Goal: Information Seeking & Learning: Learn about a topic

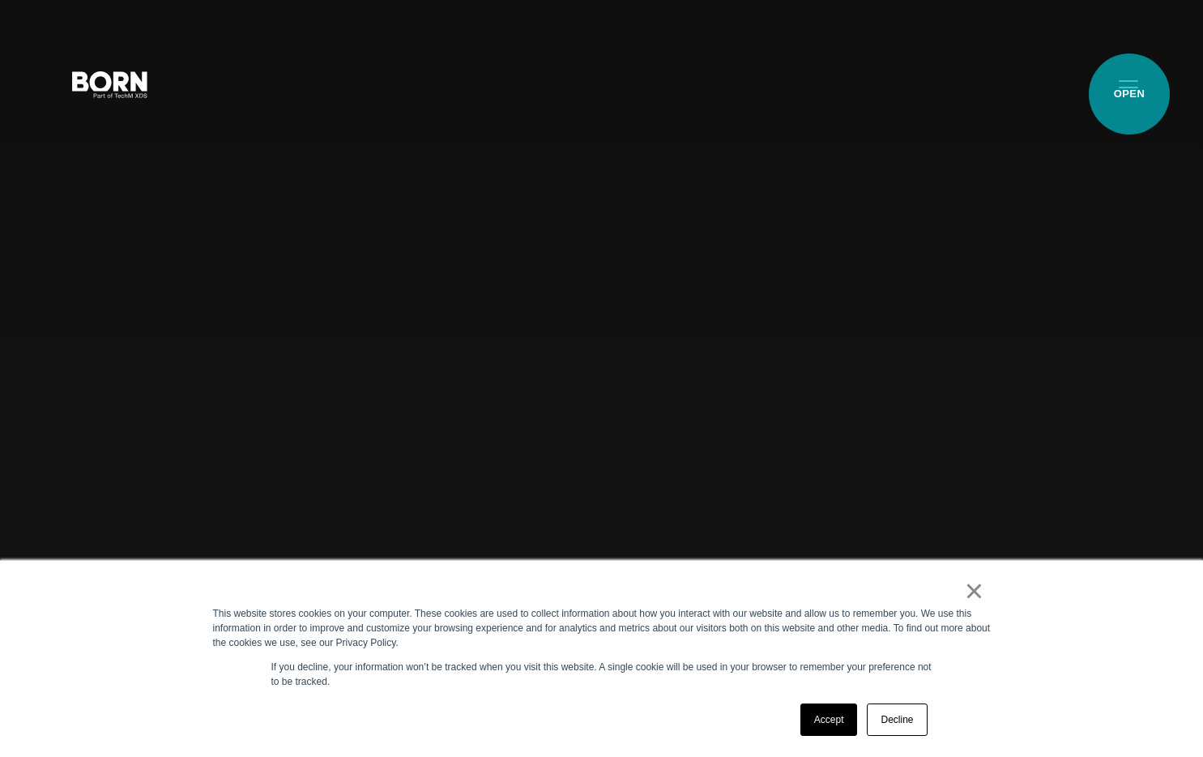
click at [1130, 94] on button "Primary Menu" at bounding box center [1128, 83] width 39 height 34
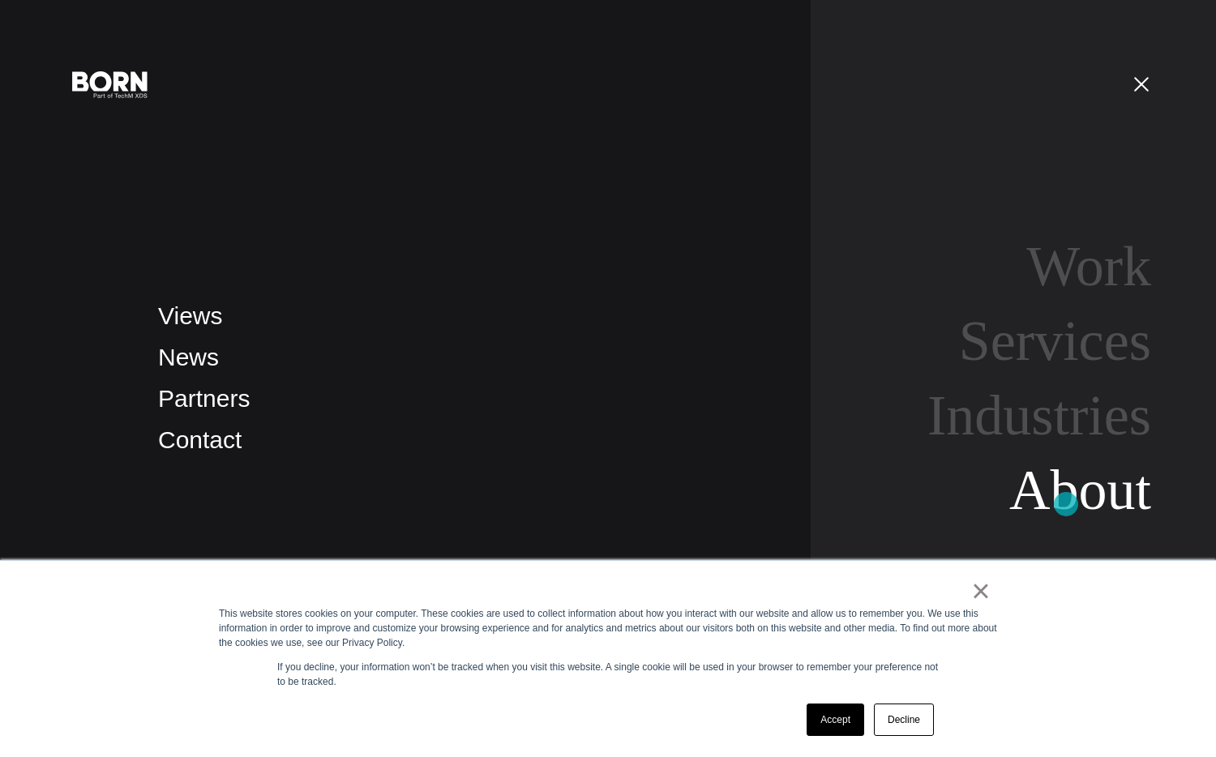
click at [1066, 504] on link "About" at bounding box center [1080, 490] width 142 height 62
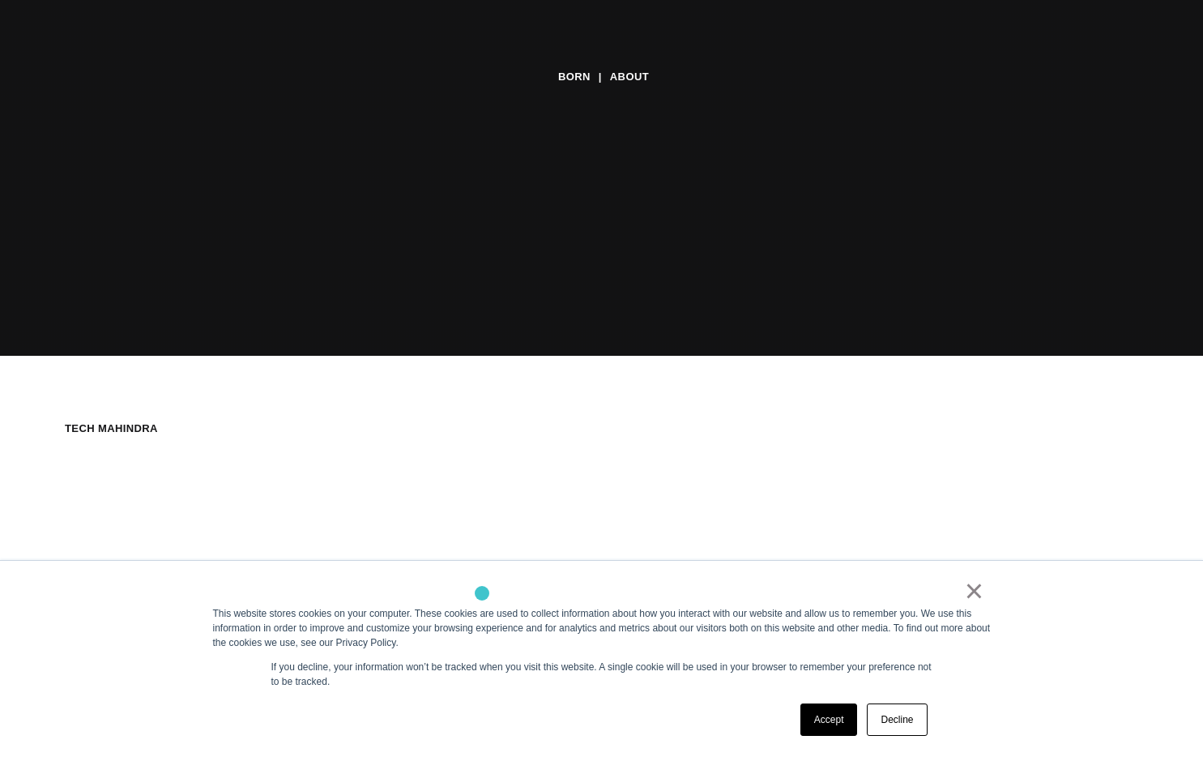
scroll to position [745, 0]
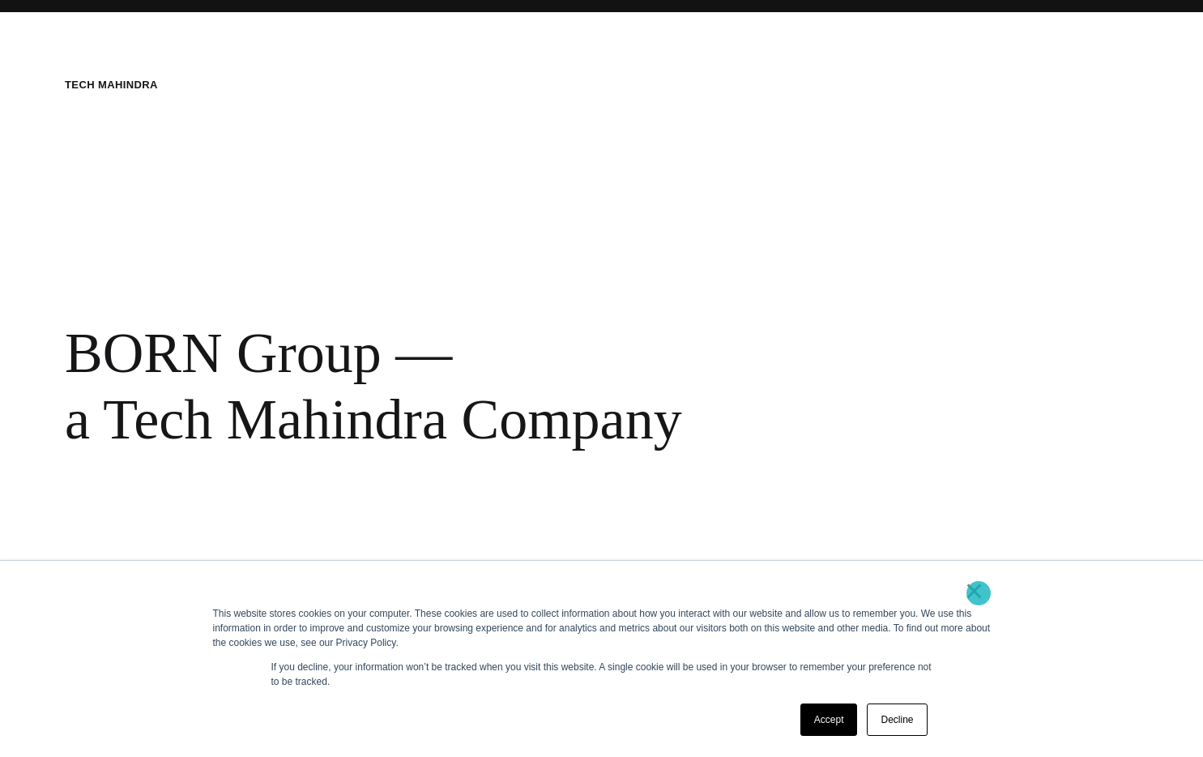
click at [979, 593] on link "×" at bounding box center [974, 590] width 19 height 15
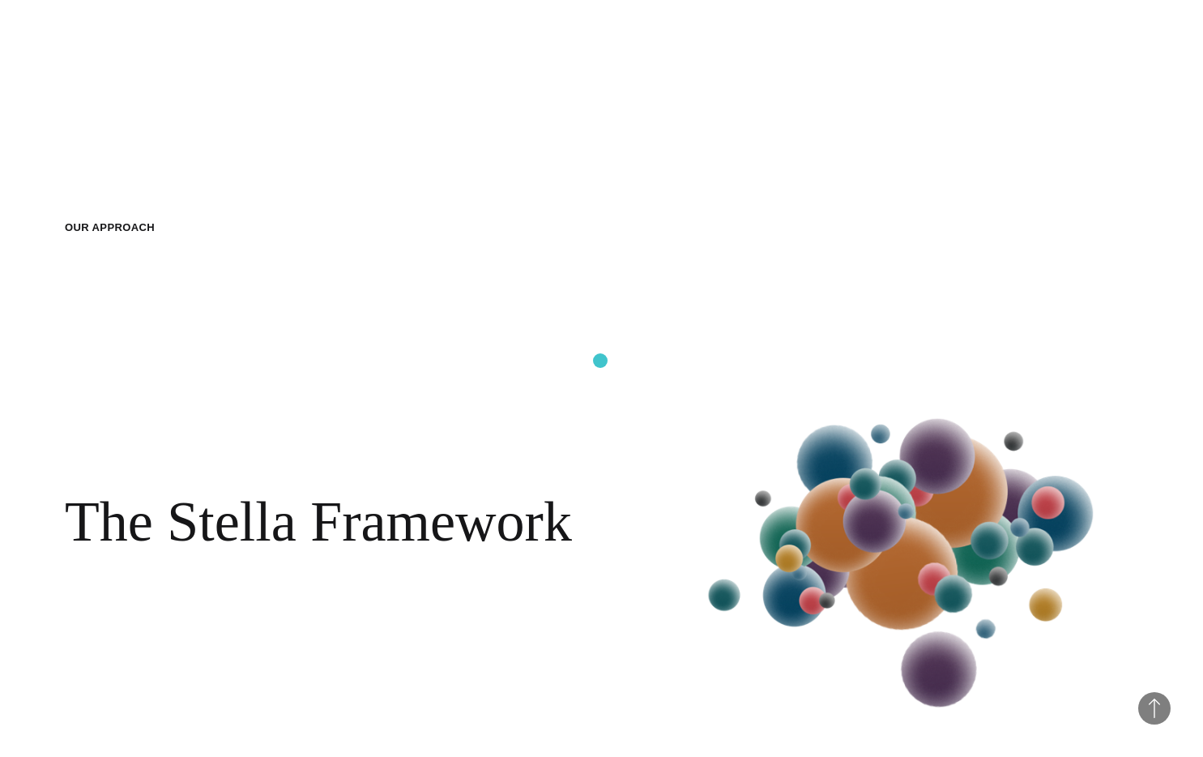
scroll to position [2477, 0]
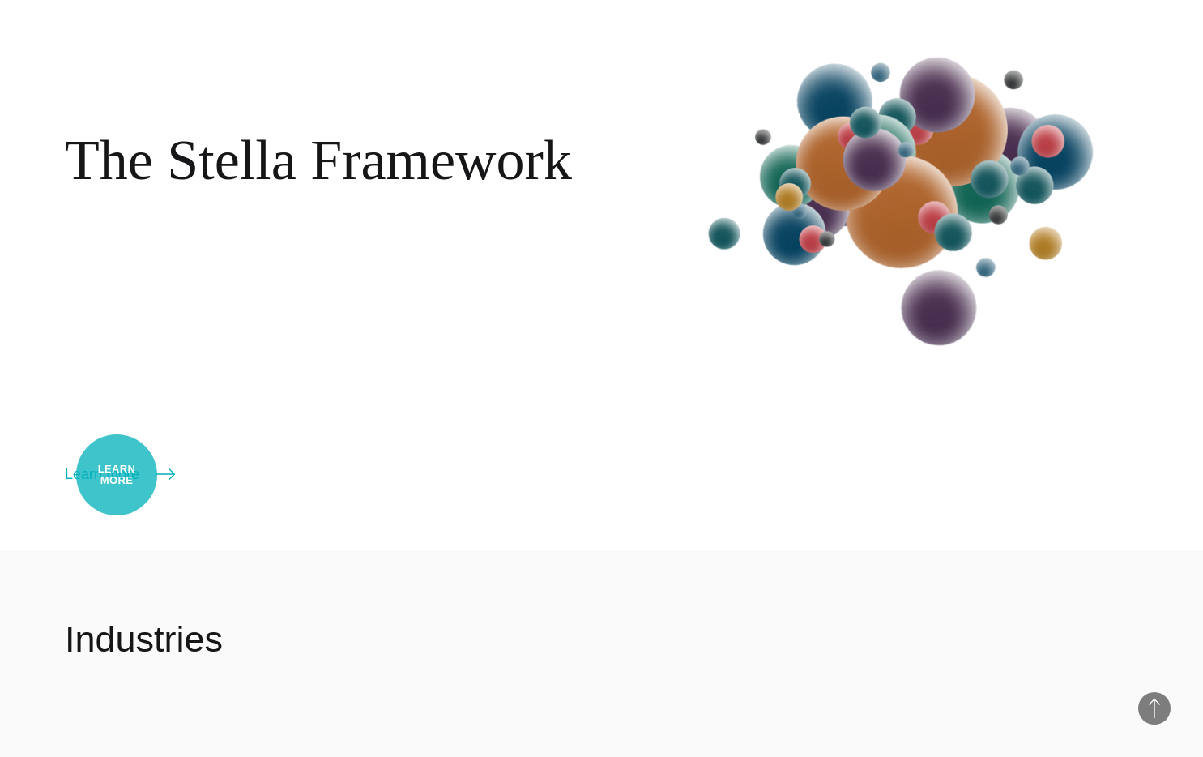
click at [117, 475] on link "Learn more" at bounding box center [120, 474] width 110 height 23
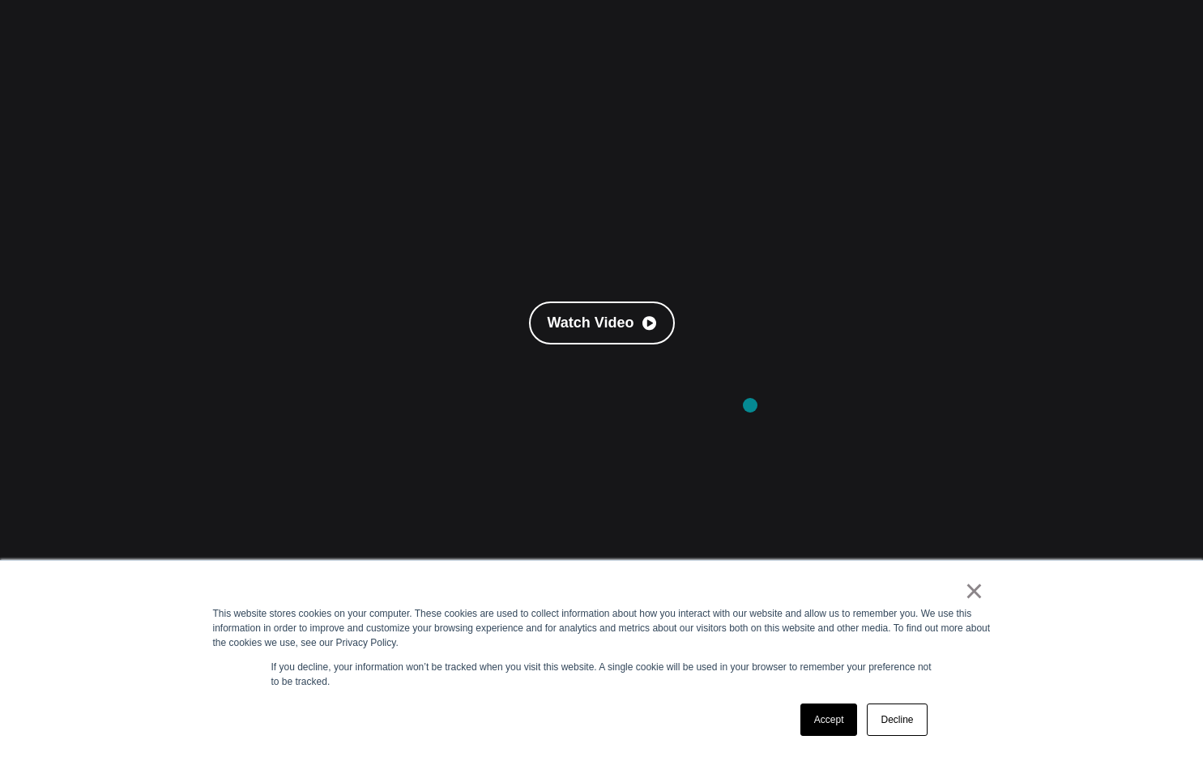
scroll to position [270, 0]
click at [963, 597] on div "×" at bounding box center [598, 594] width 771 height 23
click at [975, 596] on link "×" at bounding box center [974, 590] width 19 height 15
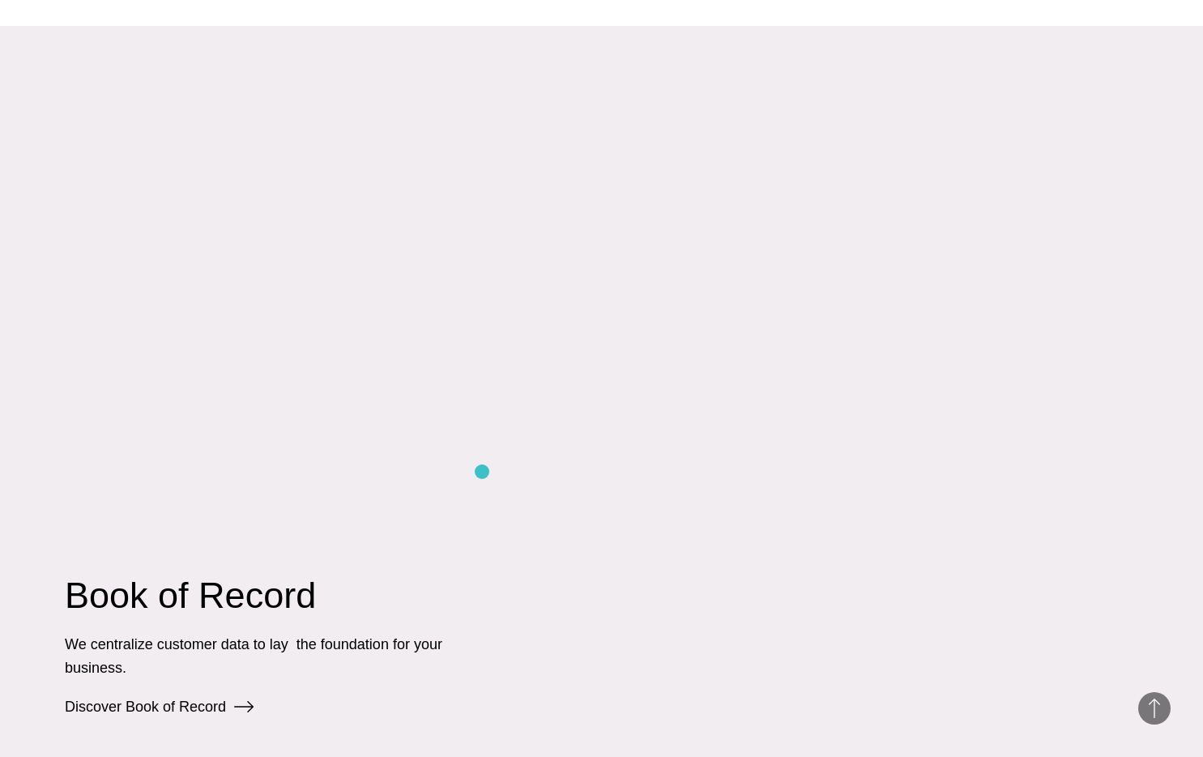
scroll to position [3356, 0]
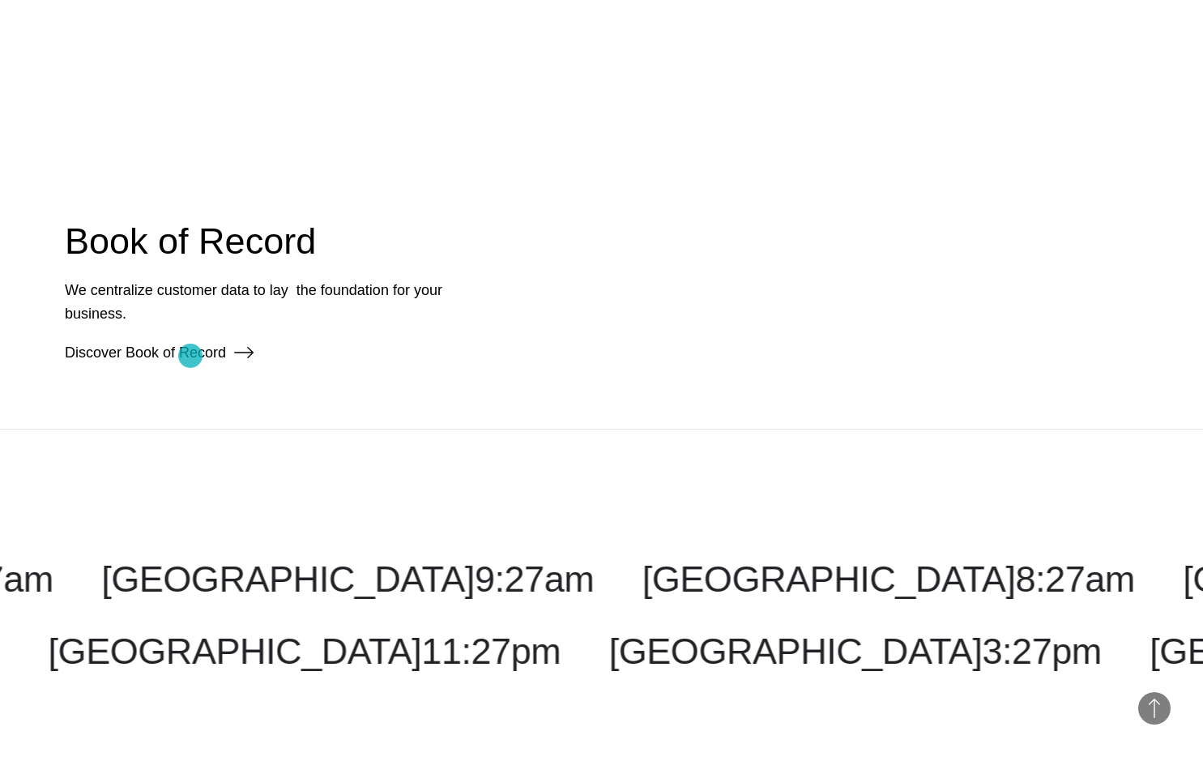
click at [190, 356] on link "Discover Book of Record" at bounding box center [159, 352] width 189 height 16
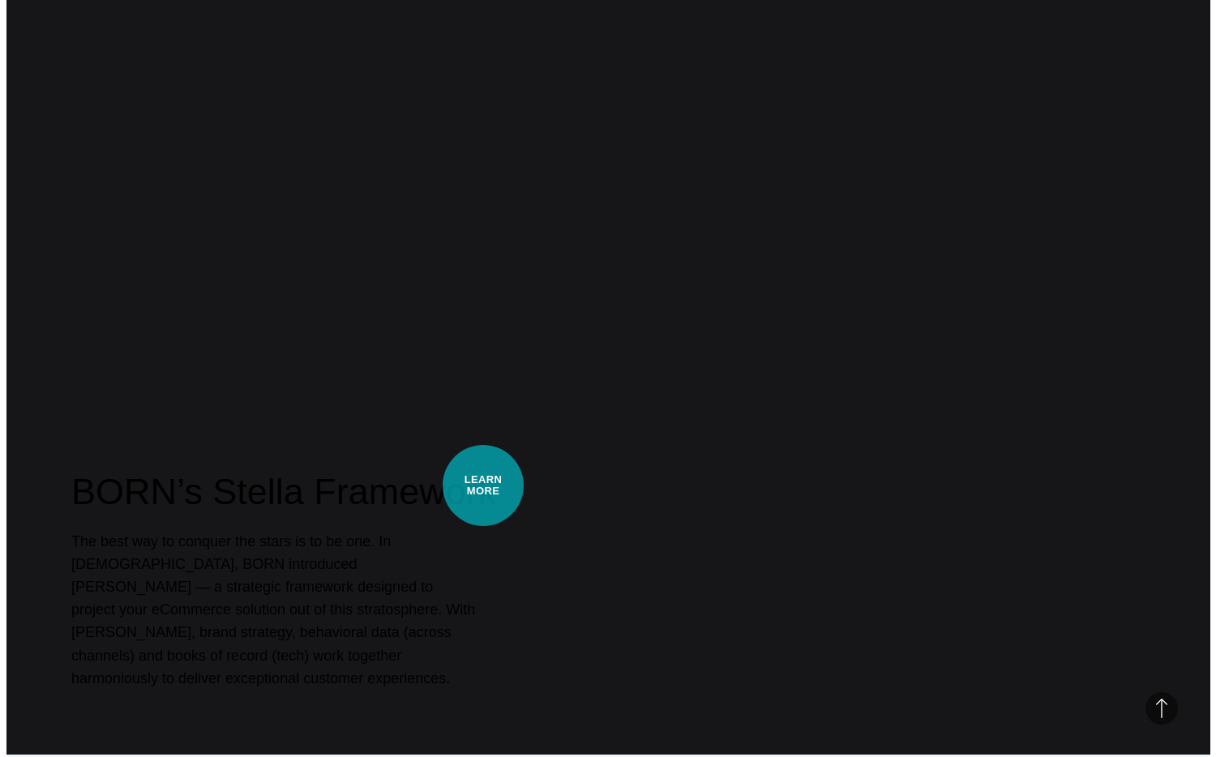
scroll to position [0, 0]
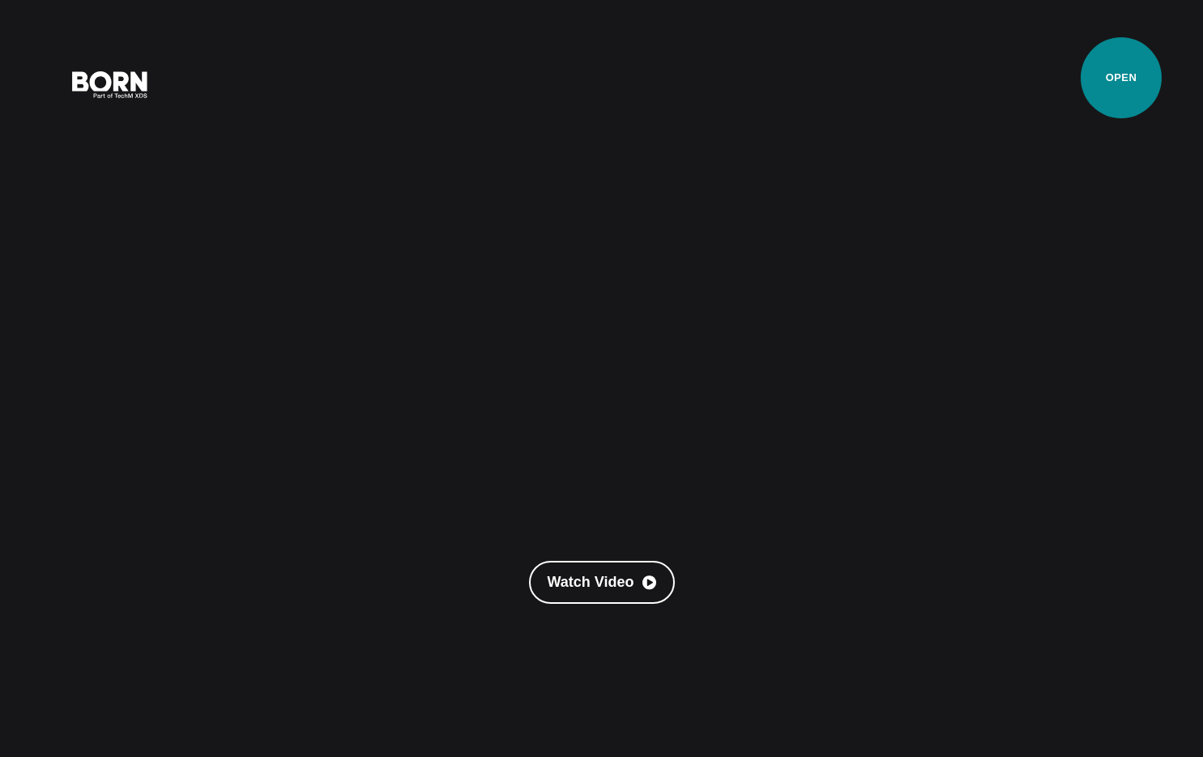
click at [1122, 78] on button "Primary Menu" at bounding box center [1128, 83] width 39 height 34
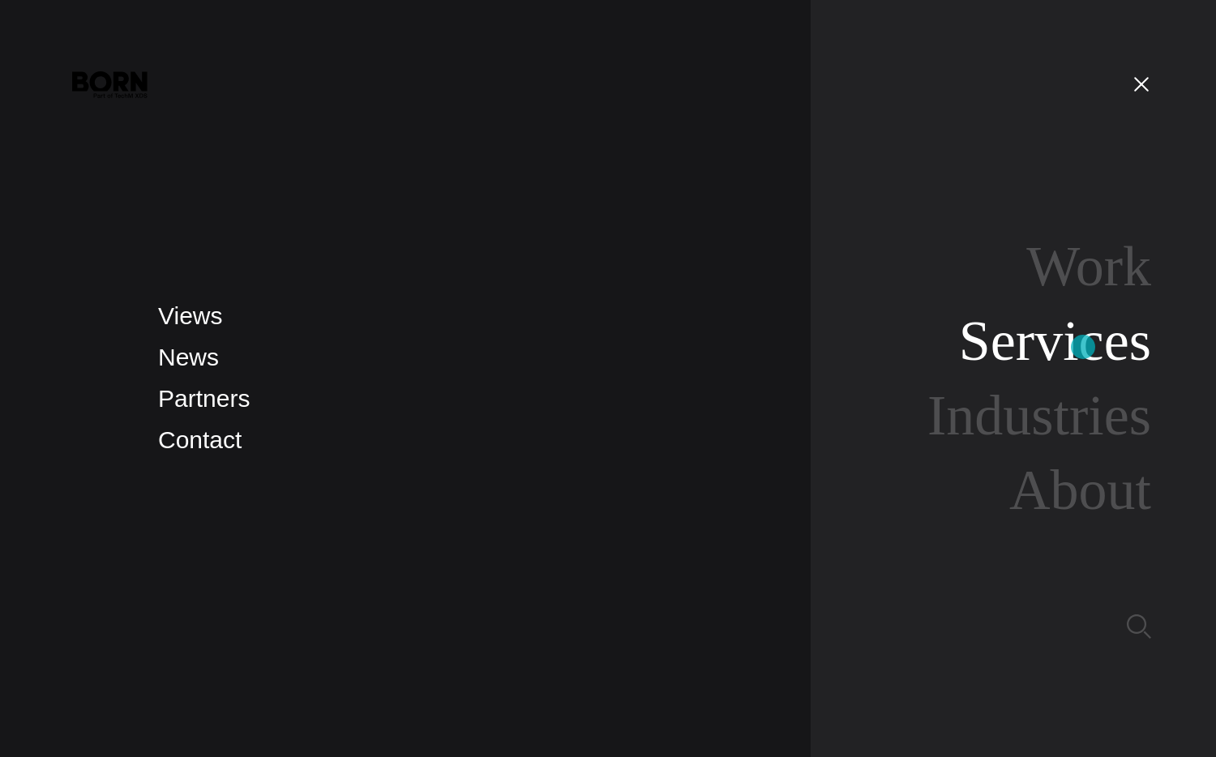
click at [1083, 347] on link "Services" at bounding box center [1055, 341] width 192 height 62
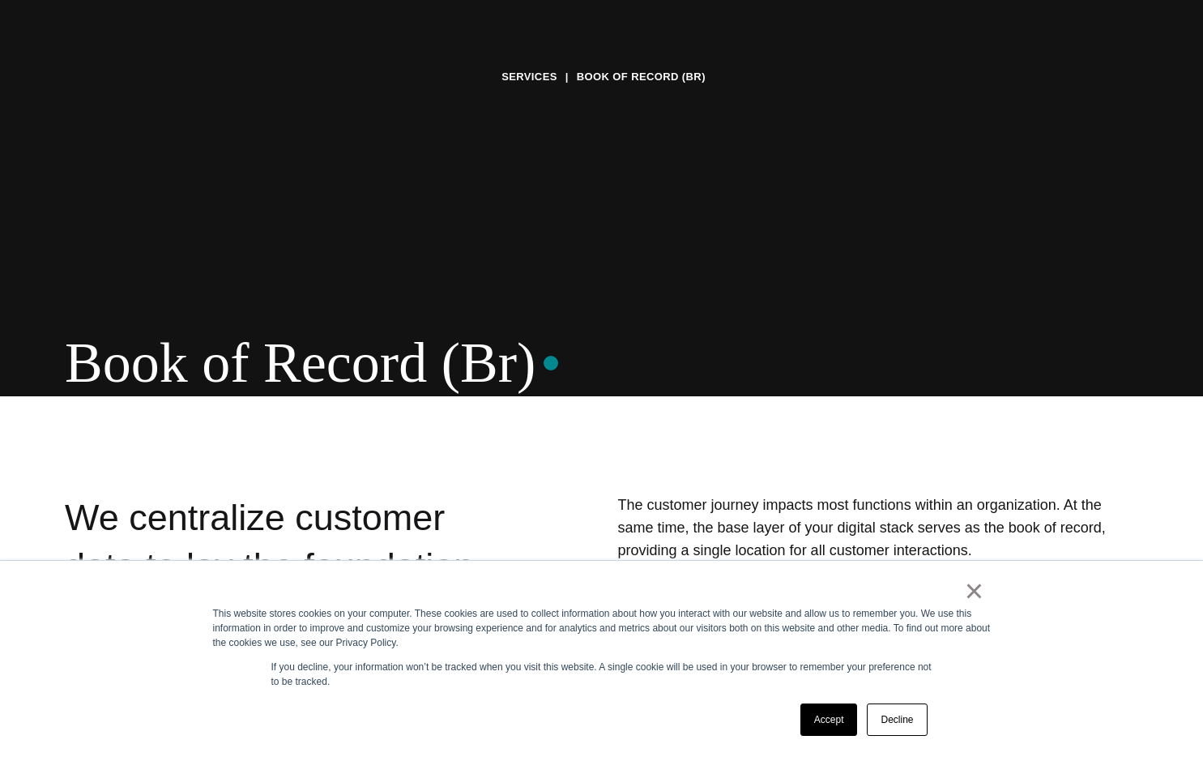
scroll to position [640, 0]
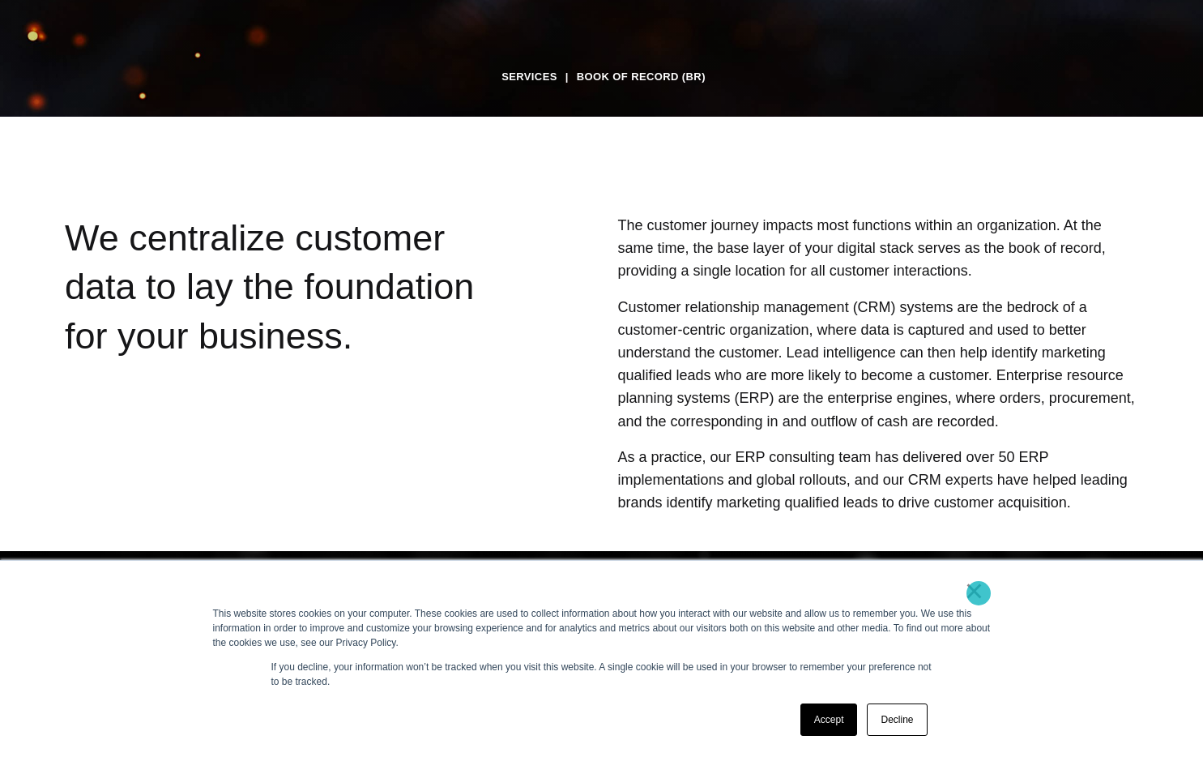
click at [979, 593] on link "×" at bounding box center [974, 590] width 19 height 15
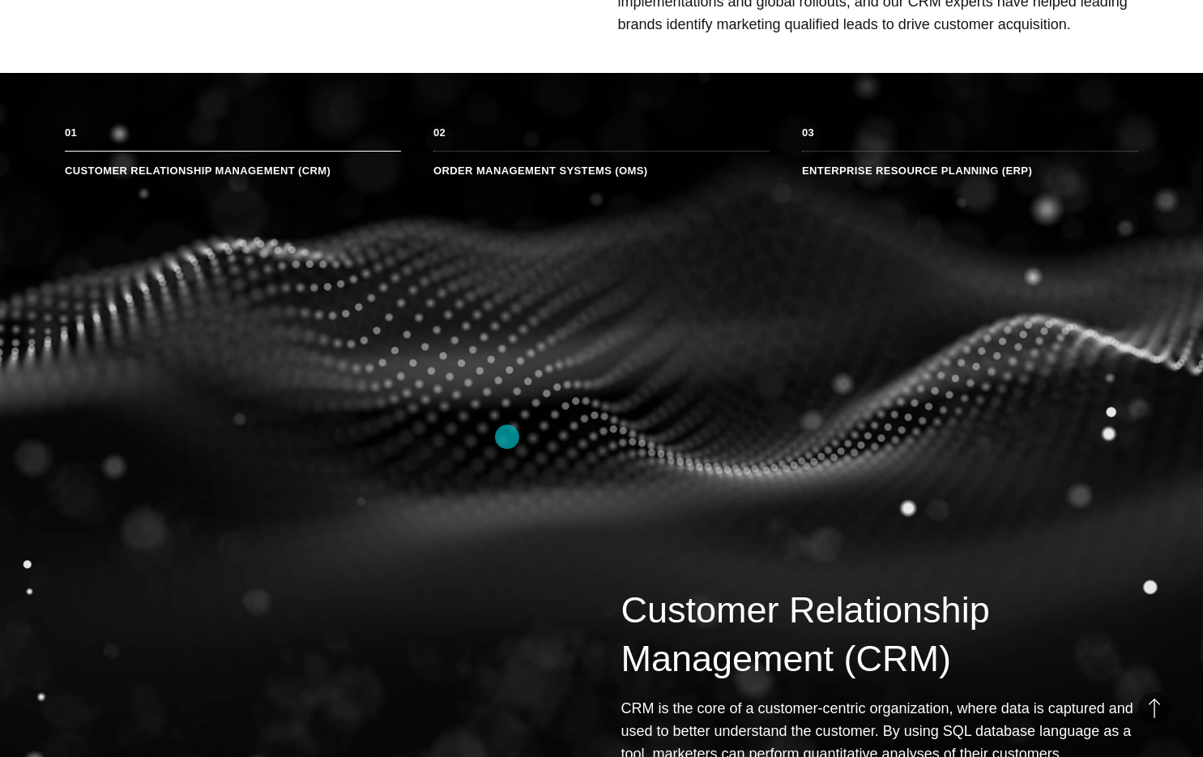
scroll to position [142, 0]
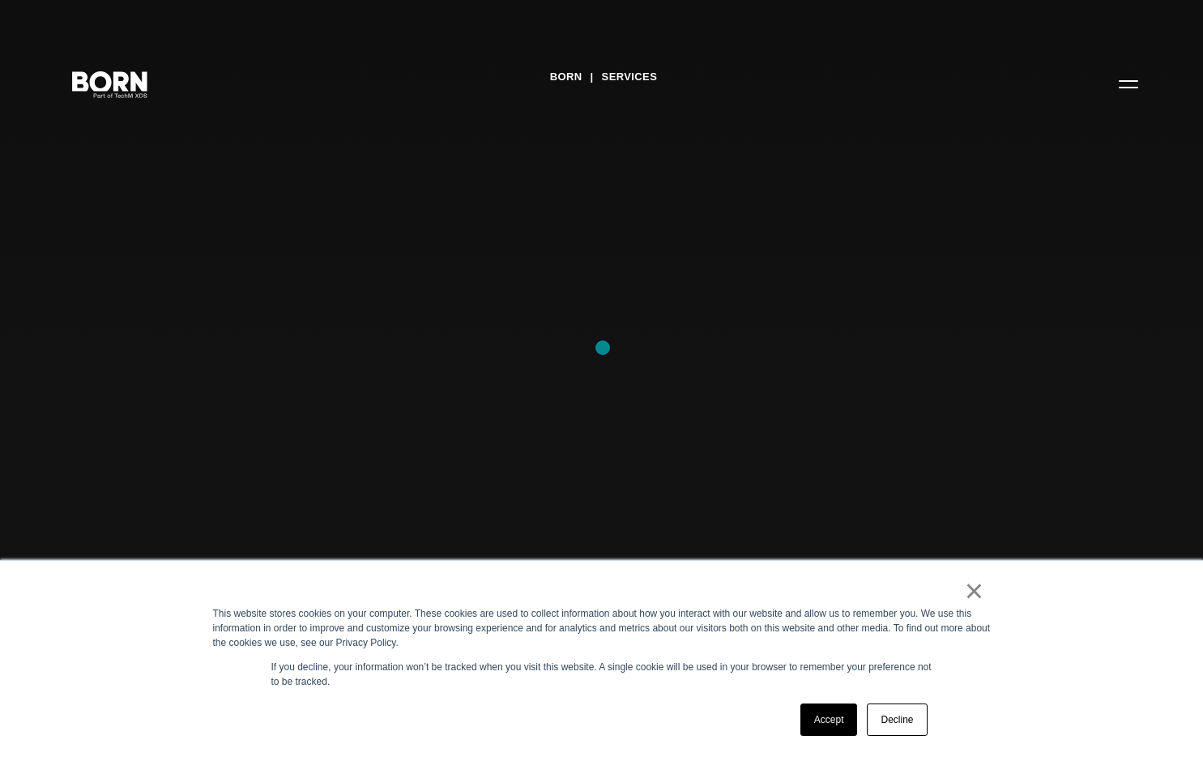
scroll to position [361, 0]
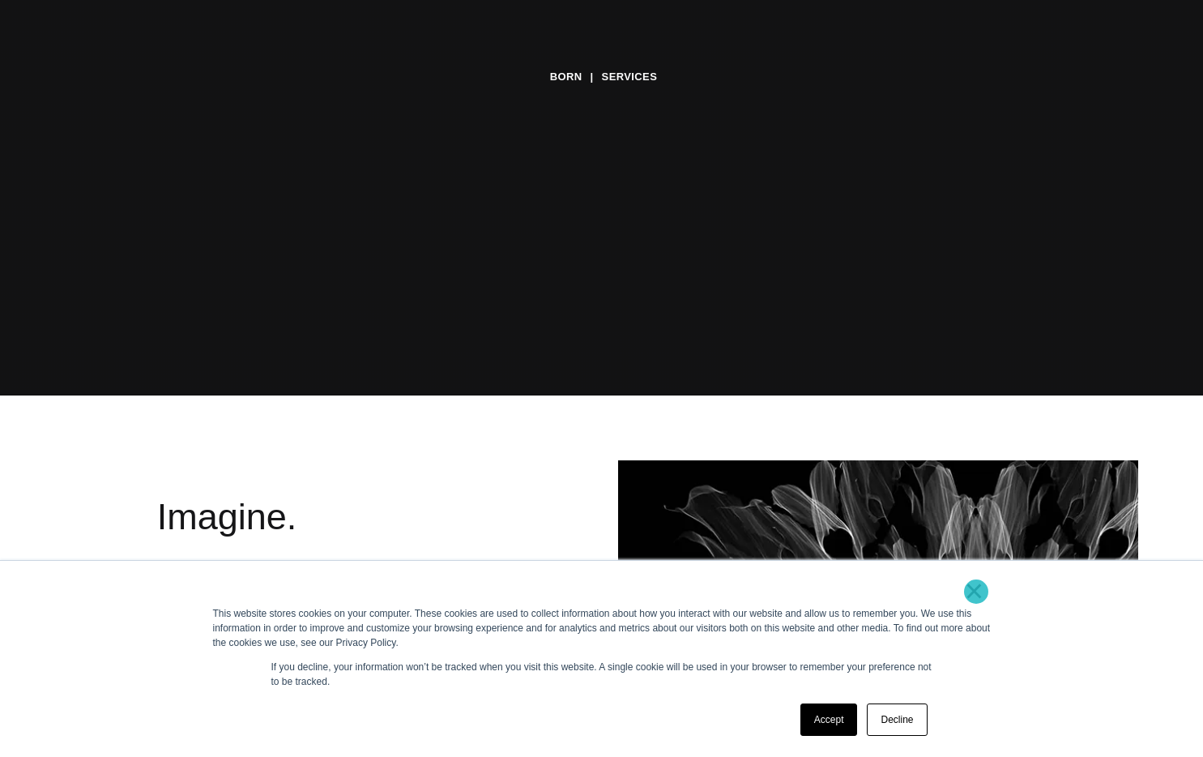
click at [976, 592] on link "×" at bounding box center [974, 590] width 19 height 15
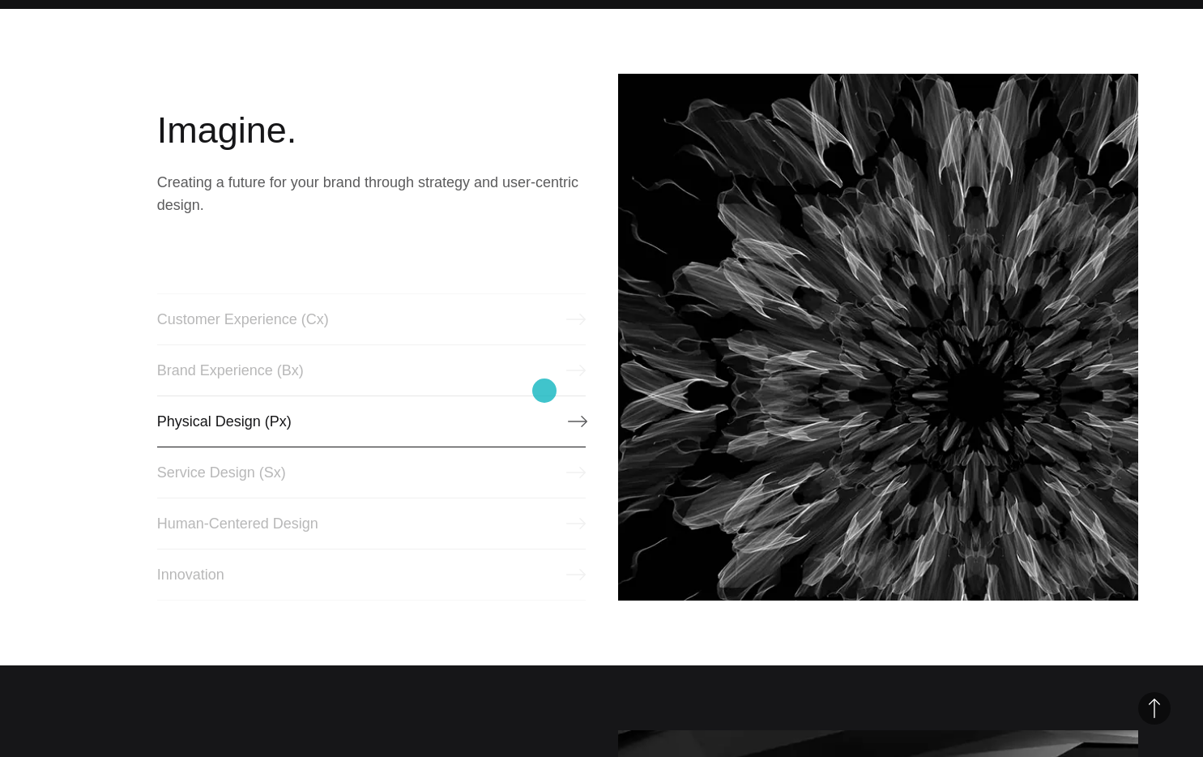
scroll to position [758, 0]
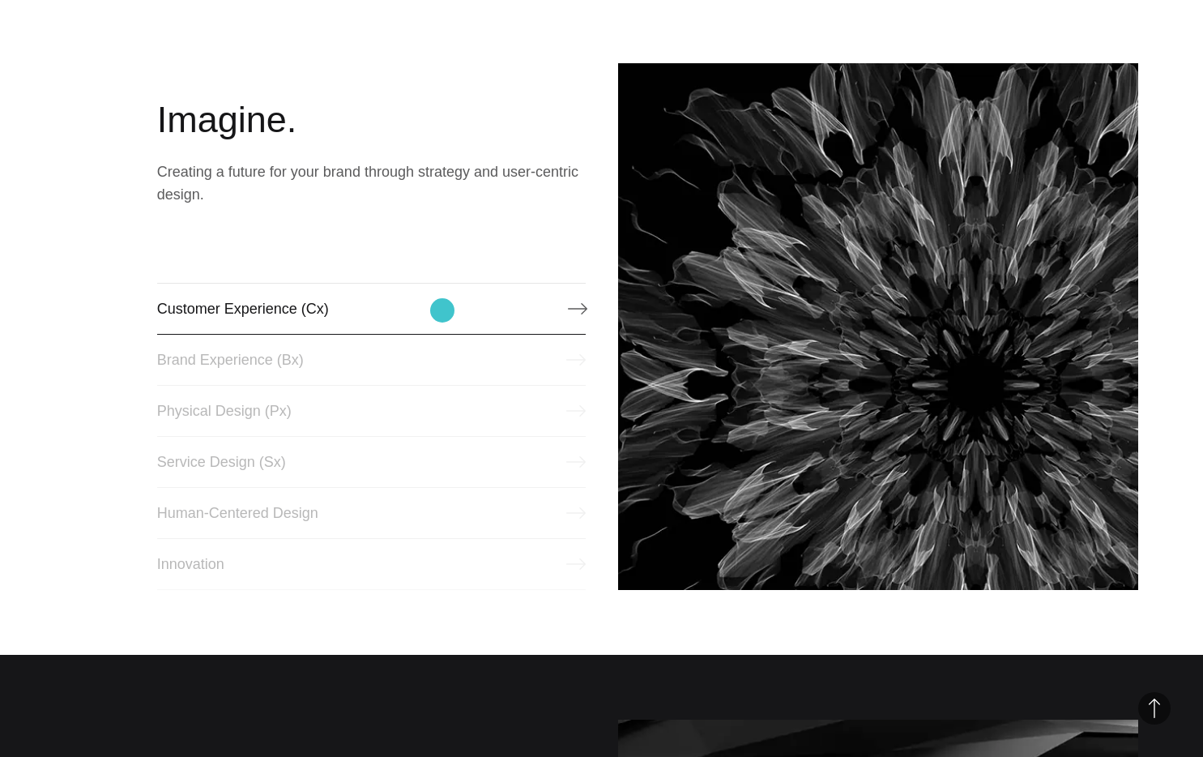
click at [442, 310] on link "Customer Experience (Cx)" at bounding box center [371, 309] width 429 height 52
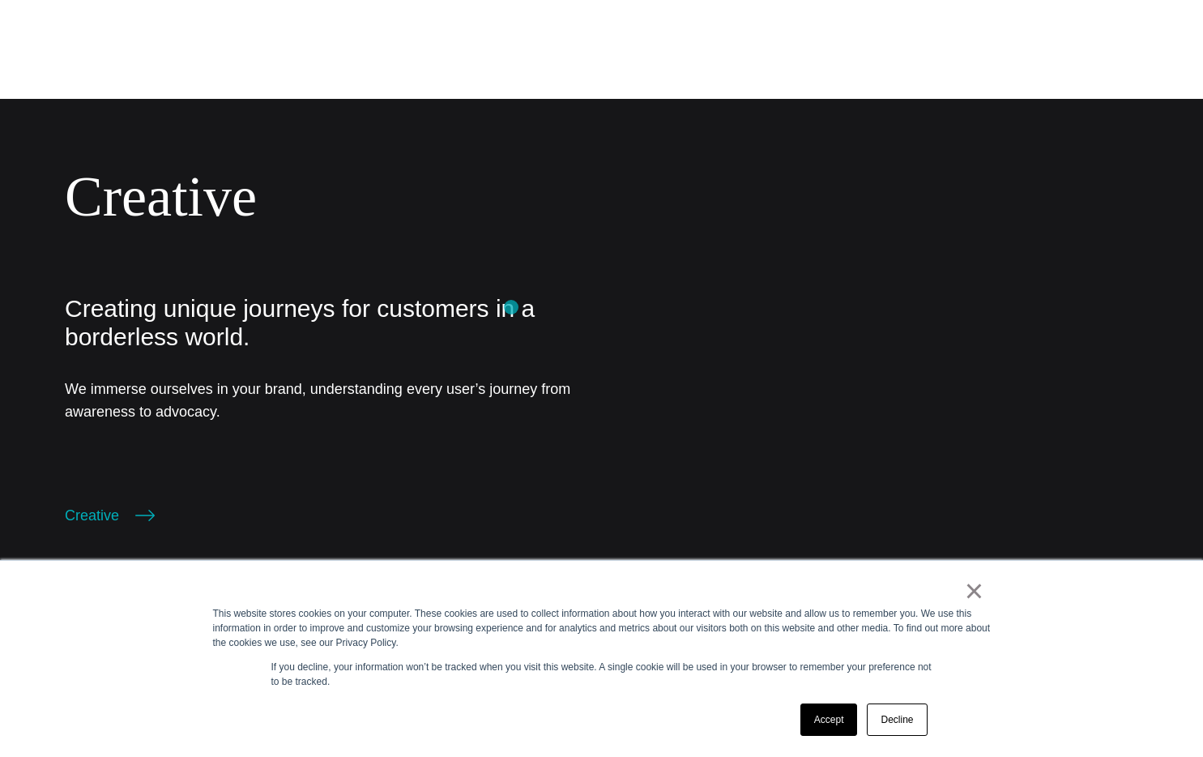
scroll to position [2848, 0]
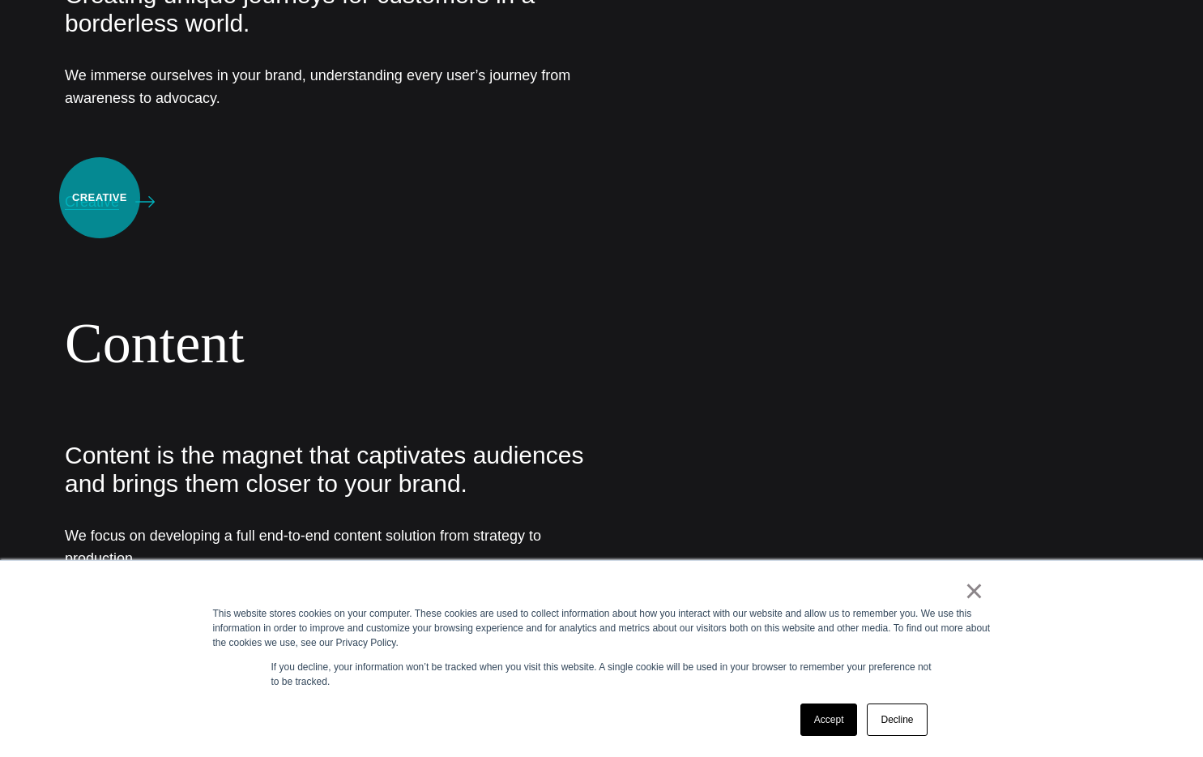
click at [100, 198] on link "Creative" at bounding box center [110, 201] width 90 height 23
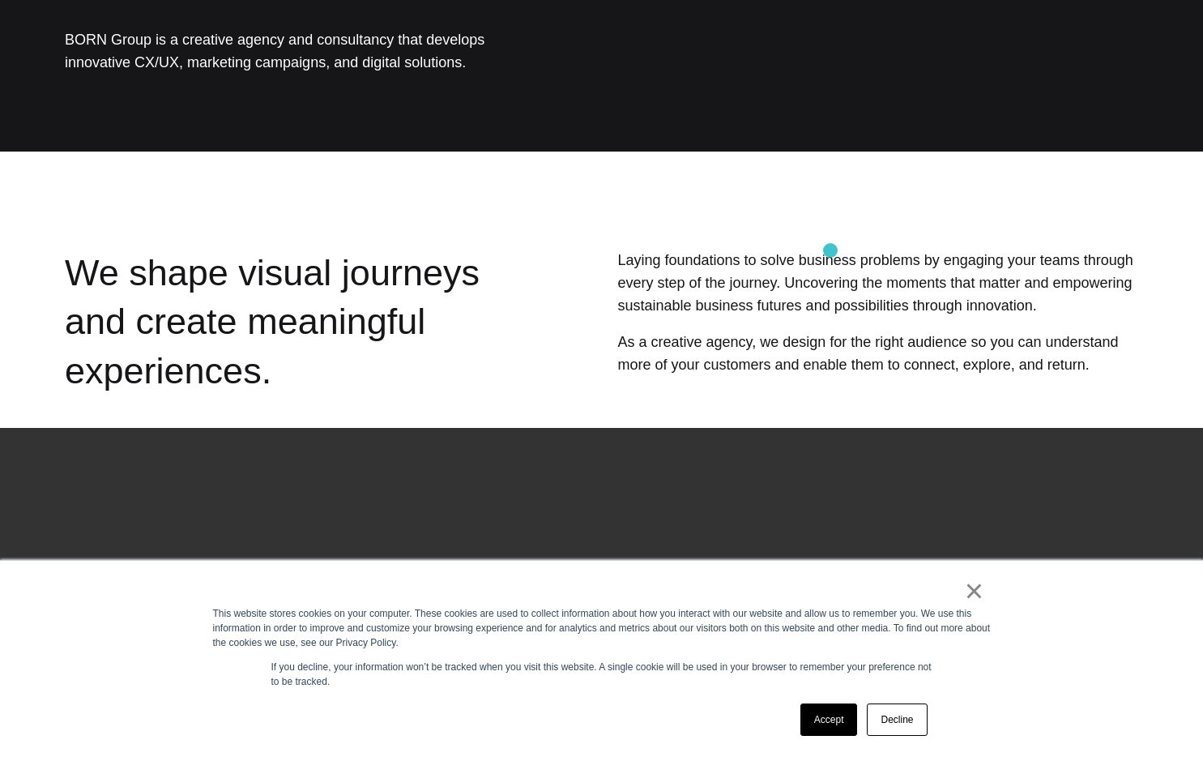
scroll to position [312, 0]
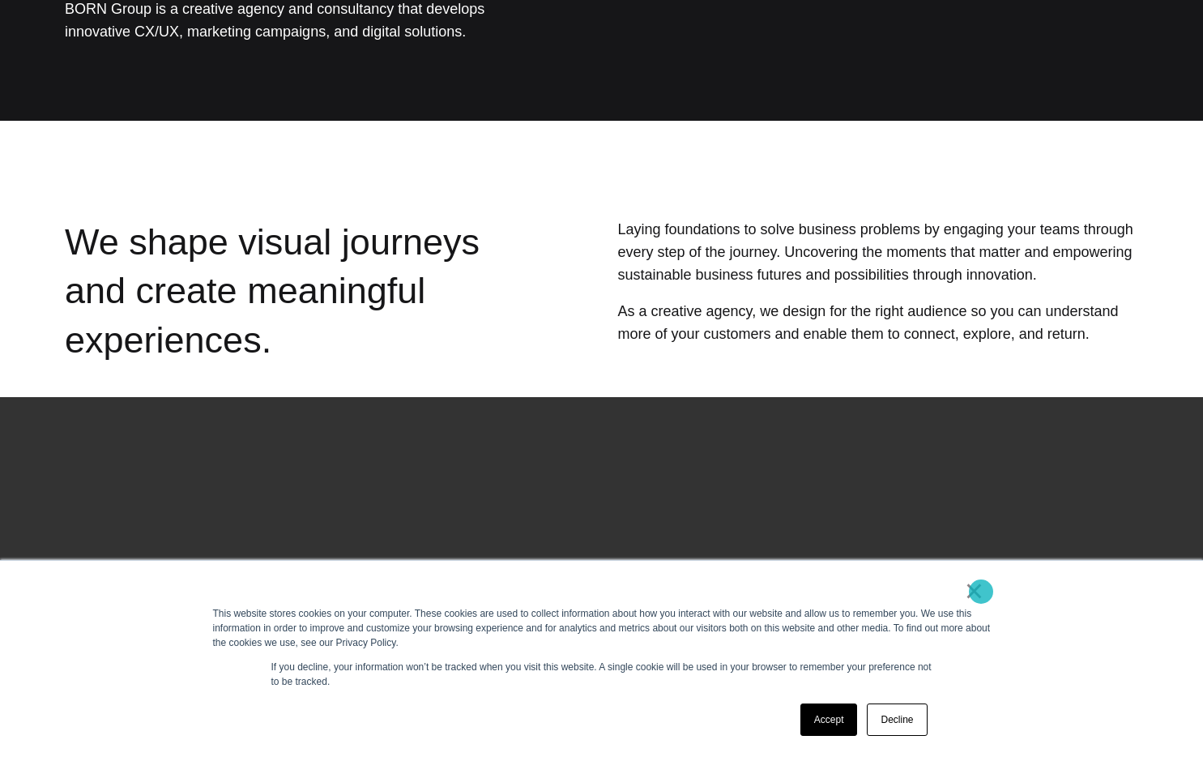
click at [981, 592] on link "×" at bounding box center [974, 590] width 19 height 15
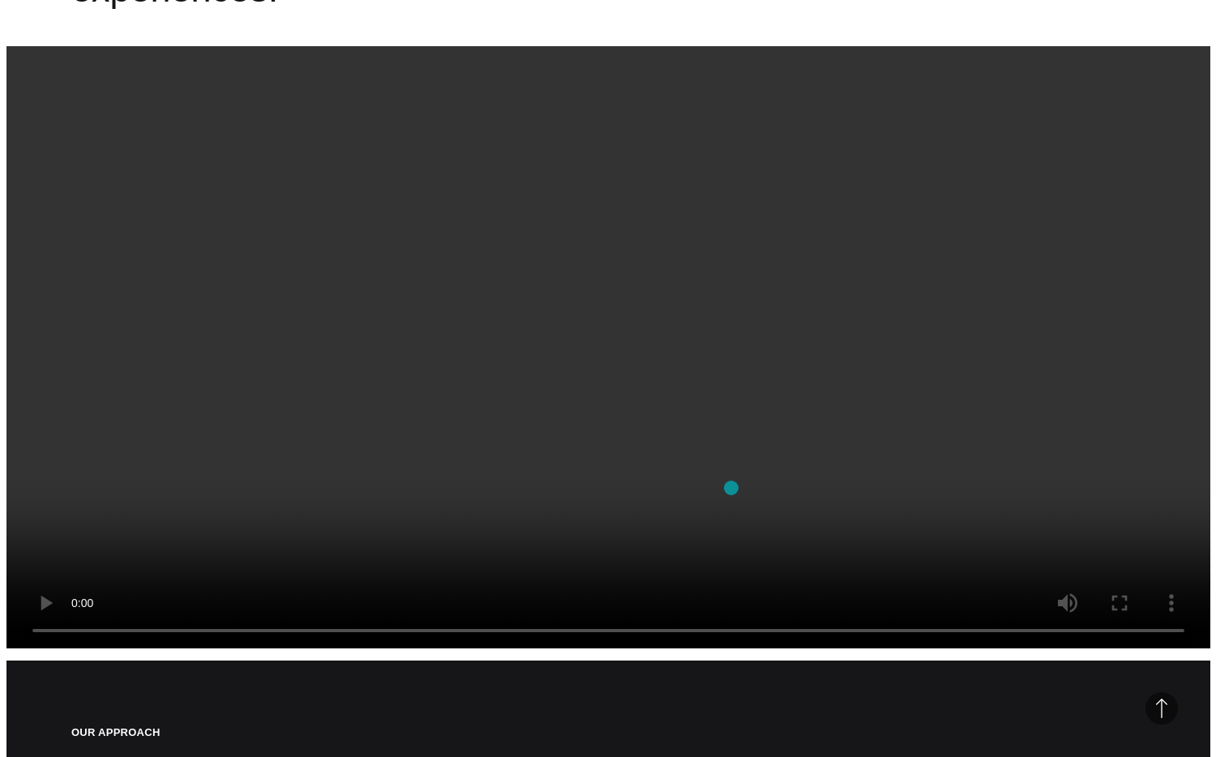
scroll to position [0, 0]
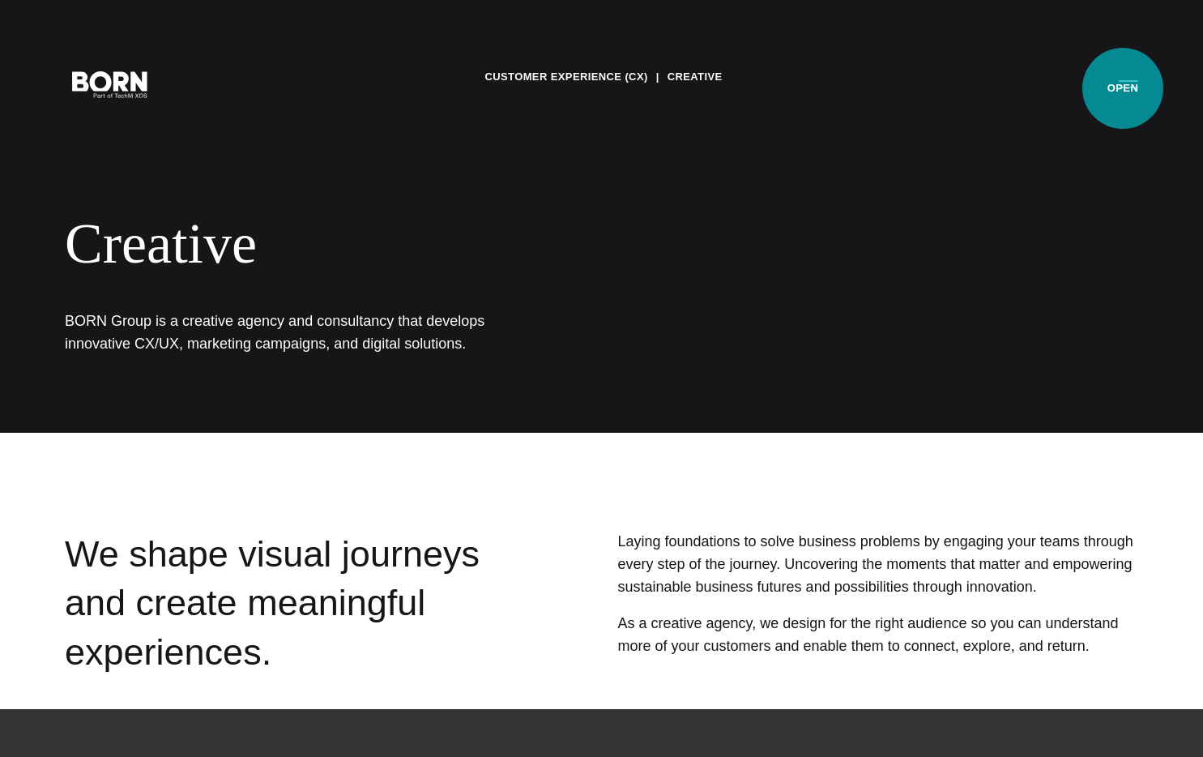
click at [1123, 88] on button "Primary Menu" at bounding box center [1128, 83] width 39 height 34
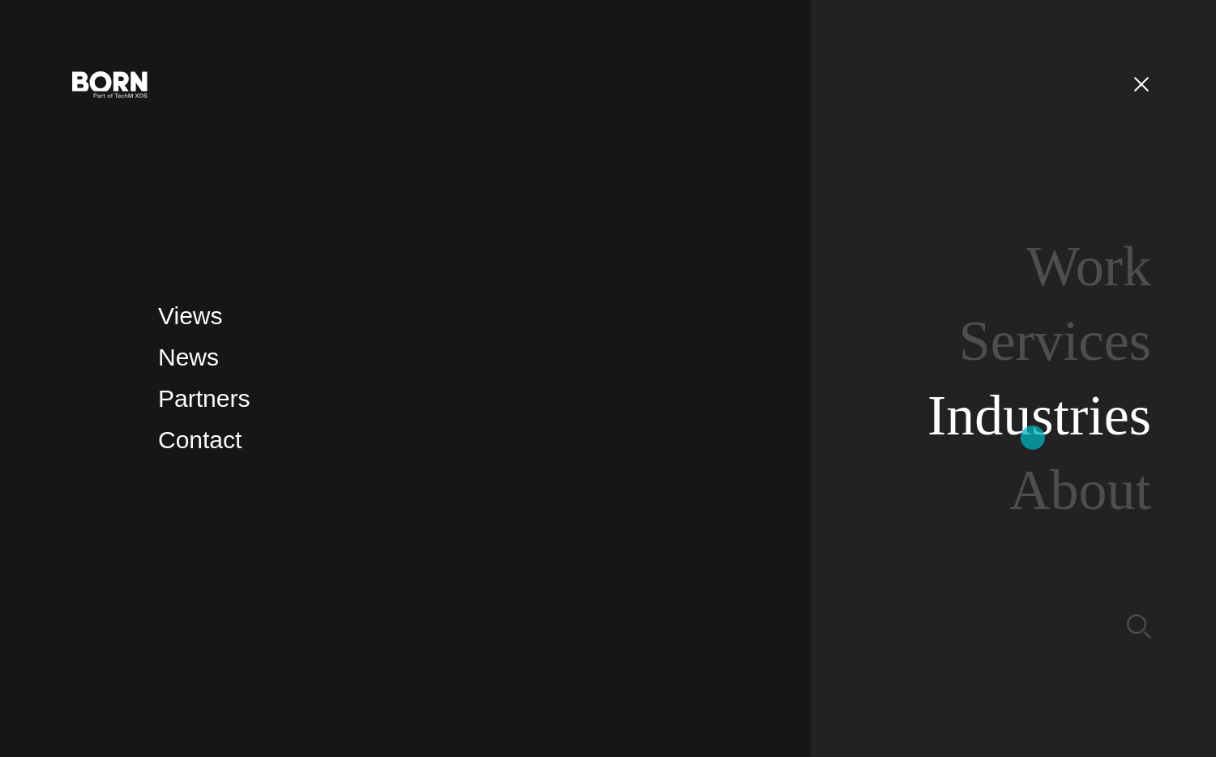
click at [1032, 425] on link "Industries" at bounding box center [1039, 415] width 224 height 62
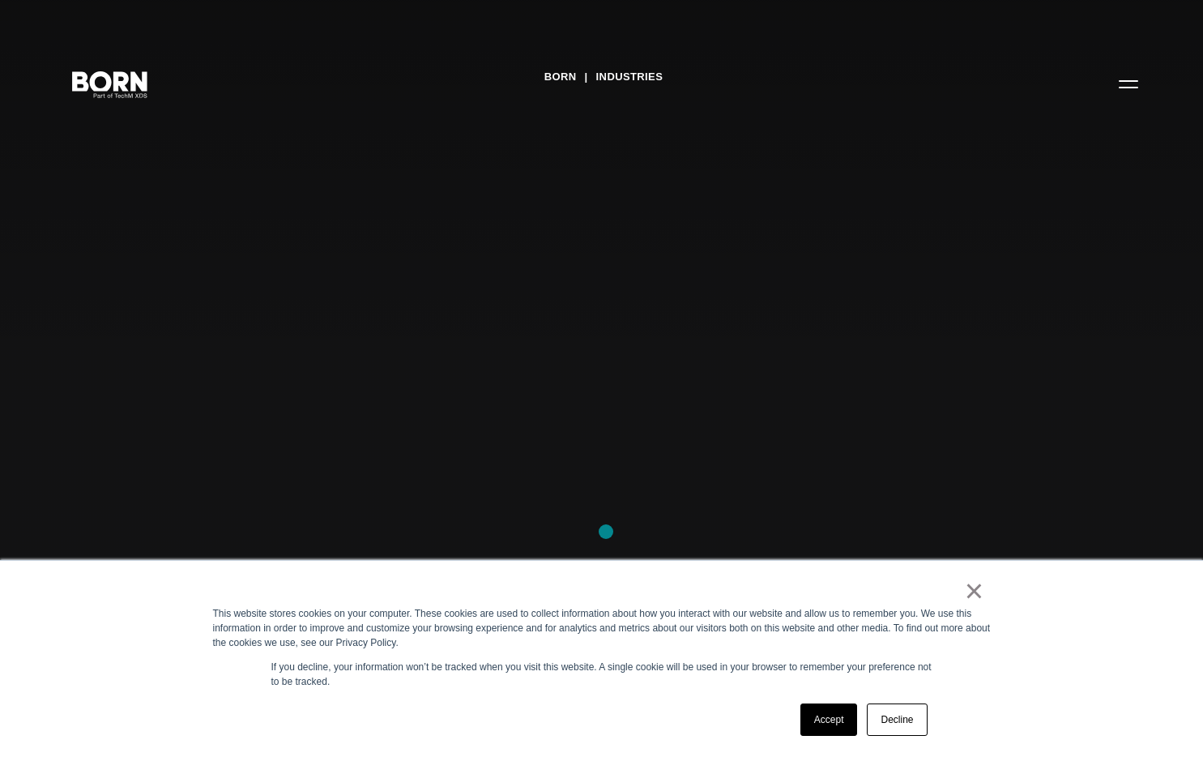
scroll to position [449, 0]
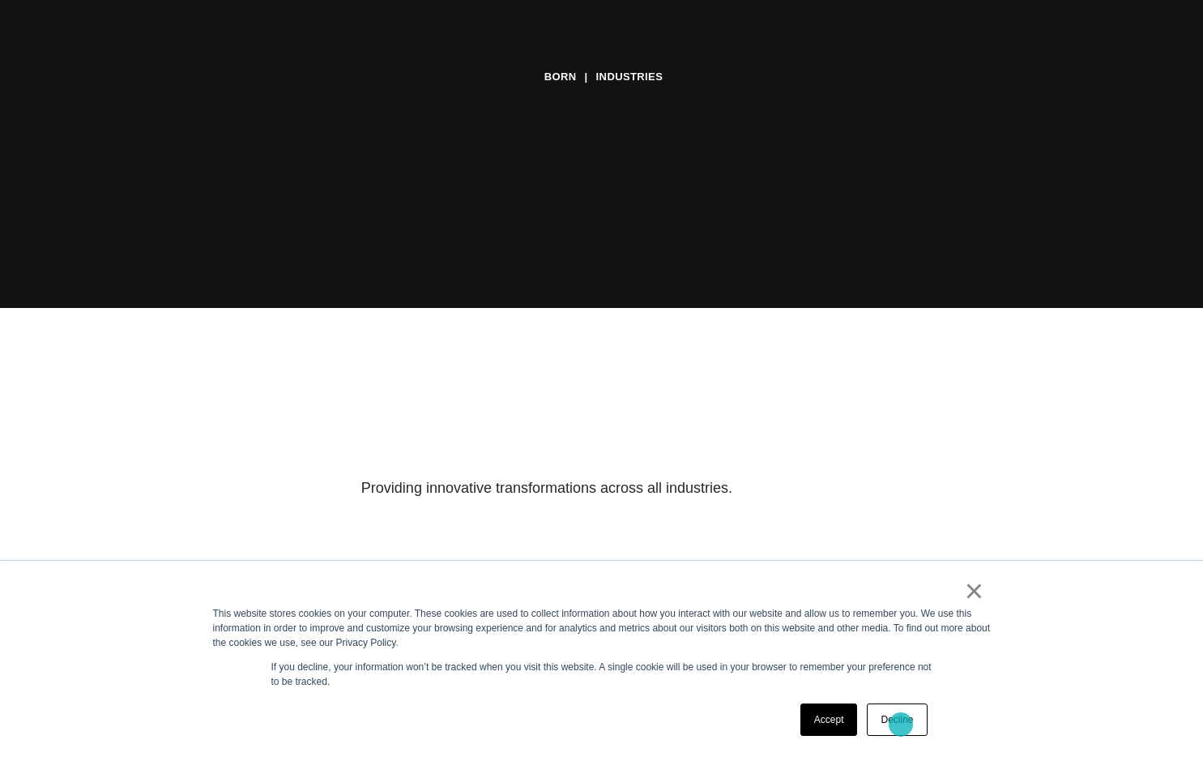
drag, startPoint x: 901, startPoint y: 724, endPoint x: 899, endPoint y: 716, distance: 9.1
click at [902, 724] on link "Decline" at bounding box center [897, 719] width 60 height 32
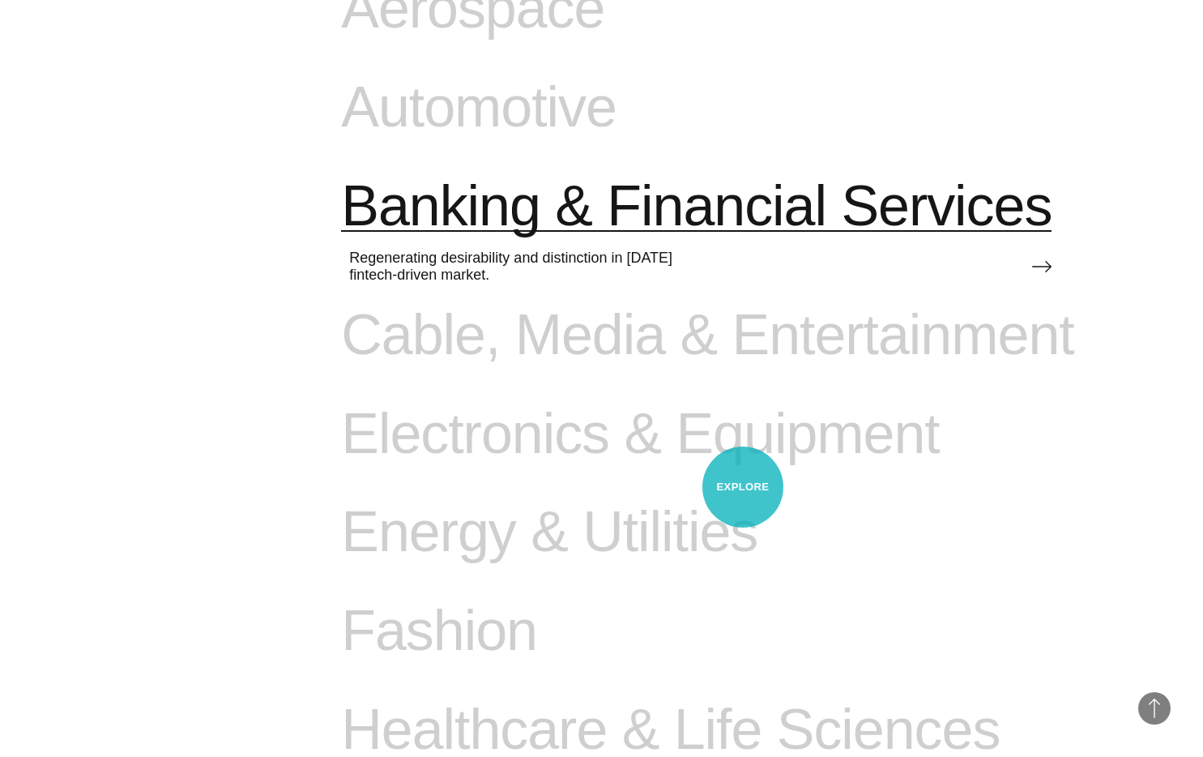
scroll to position [1096, 0]
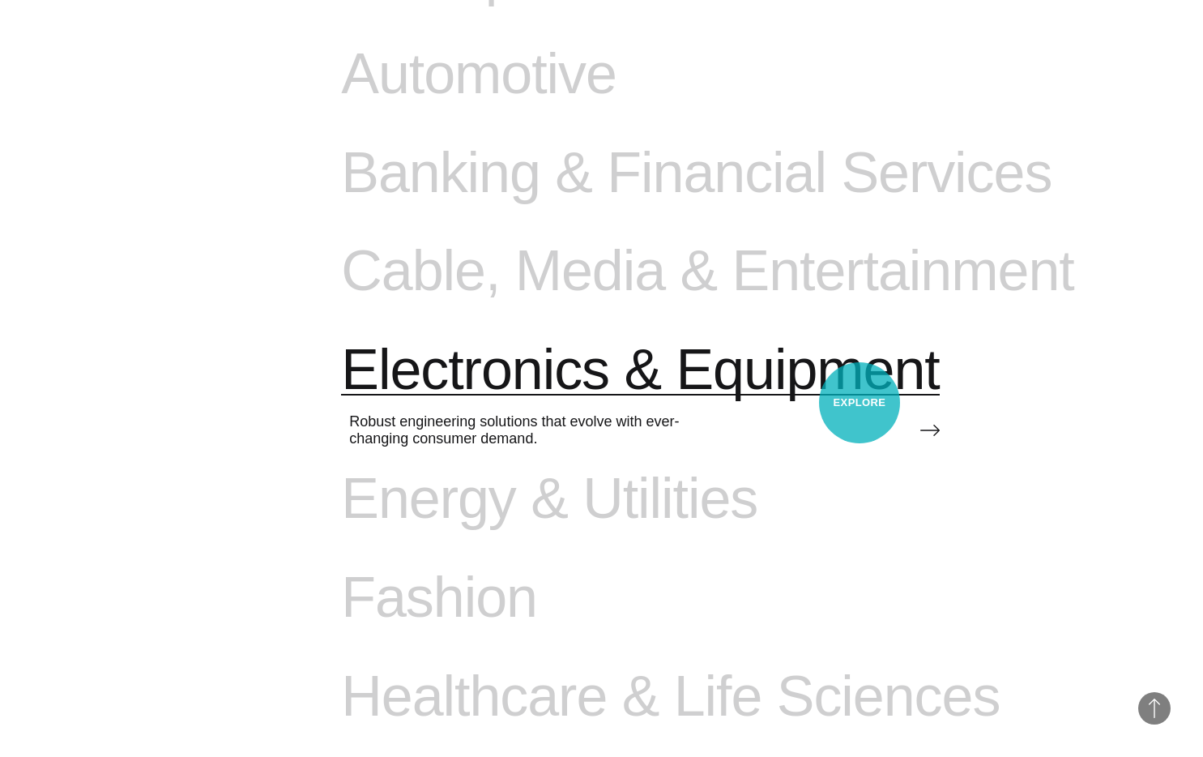
click at [857, 400] on span "Electronics & Equipment" at bounding box center [640, 370] width 598 height 66
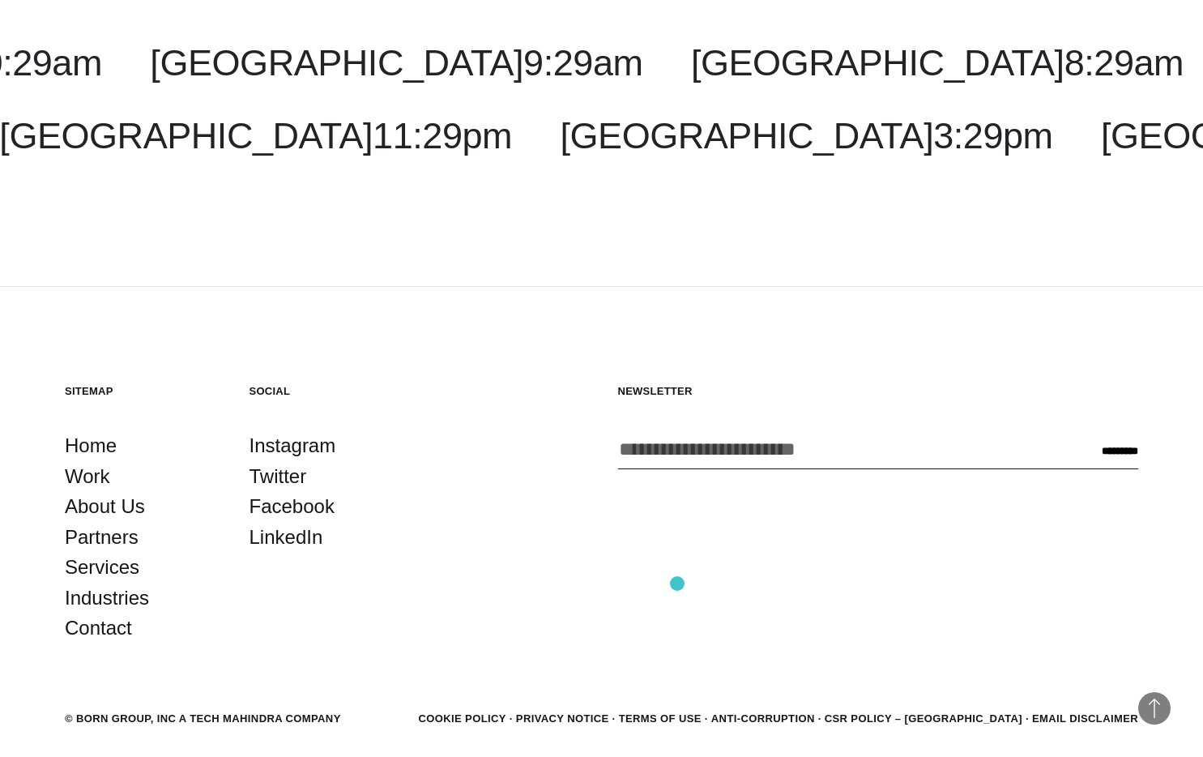
scroll to position [5626, 0]
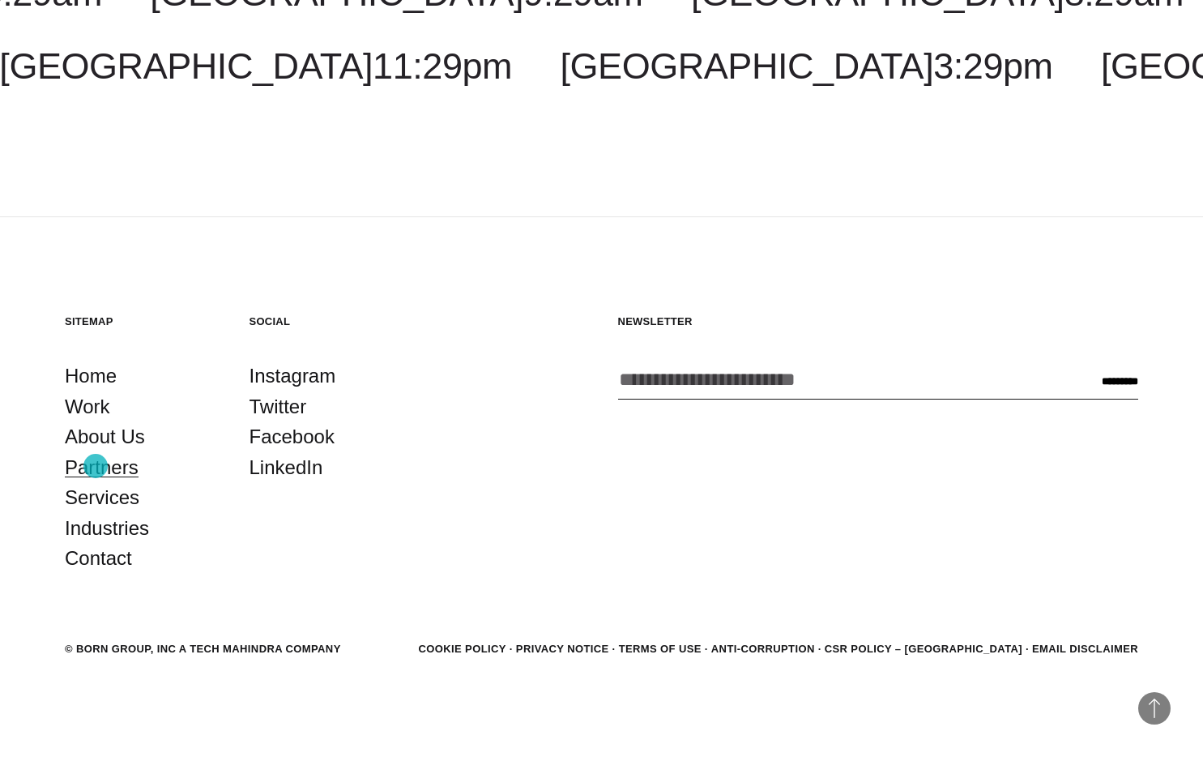
click at [96, 466] on link "Partners" at bounding box center [102, 467] width 74 height 31
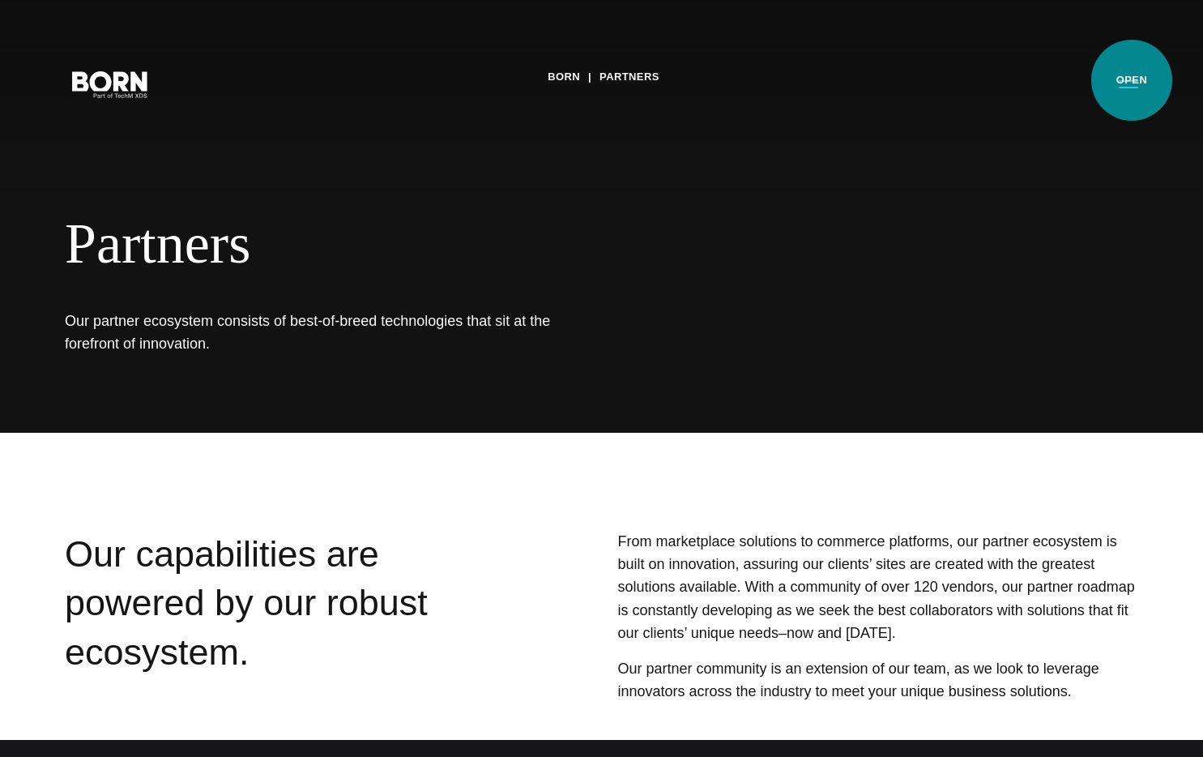
click at [1130, 83] on button "Primary Menu" at bounding box center [1128, 83] width 39 height 34
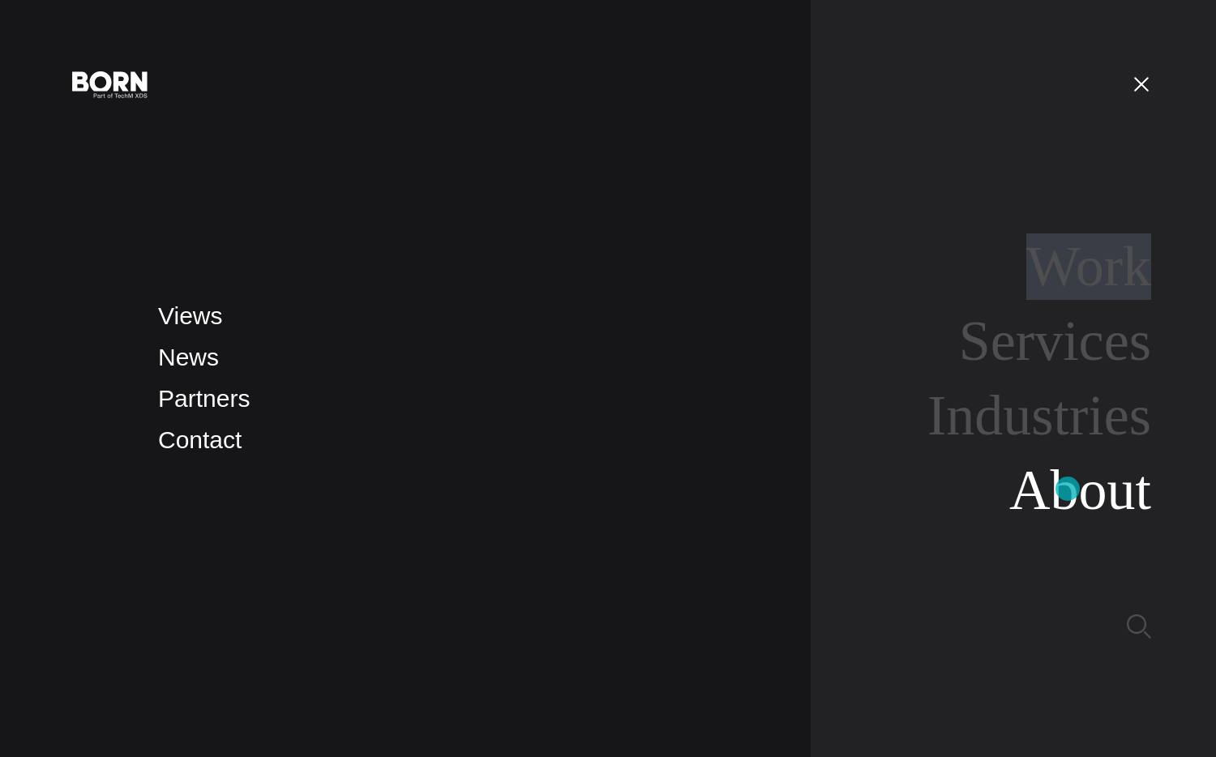
click at [1067, 489] on link "About" at bounding box center [1080, 490] width 142 height 62
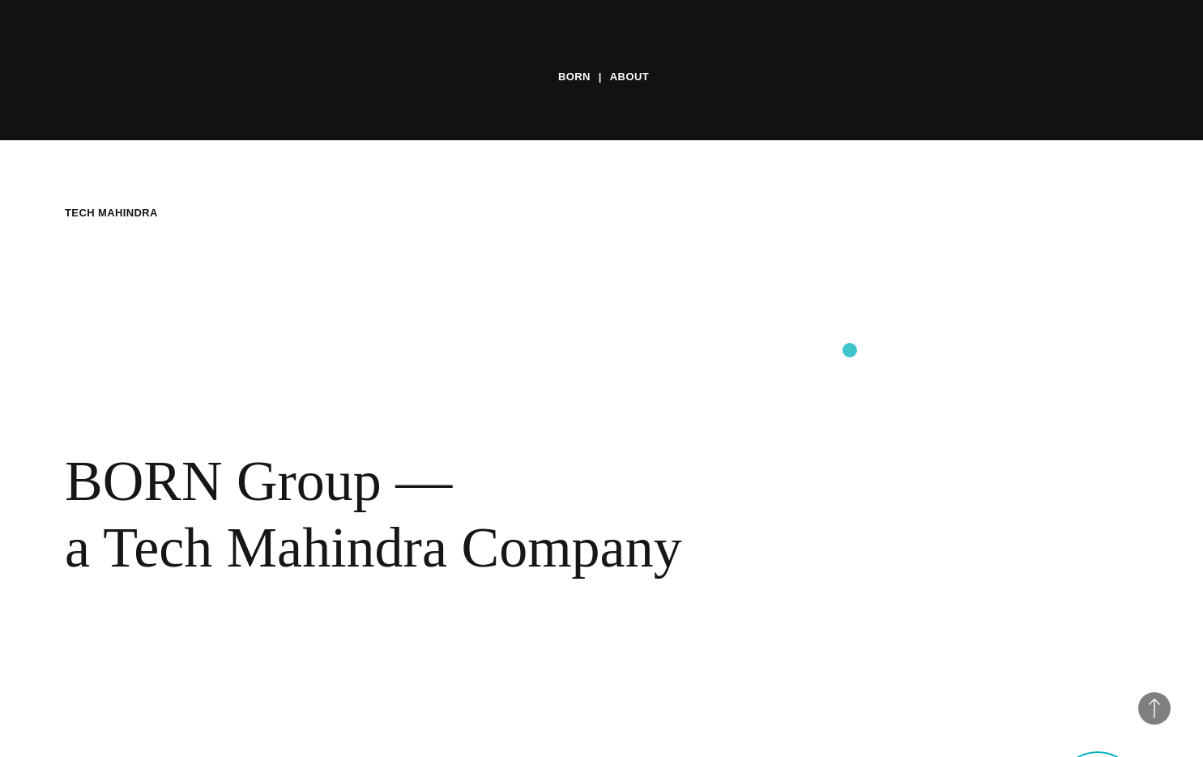
scroll to position [783, 0]
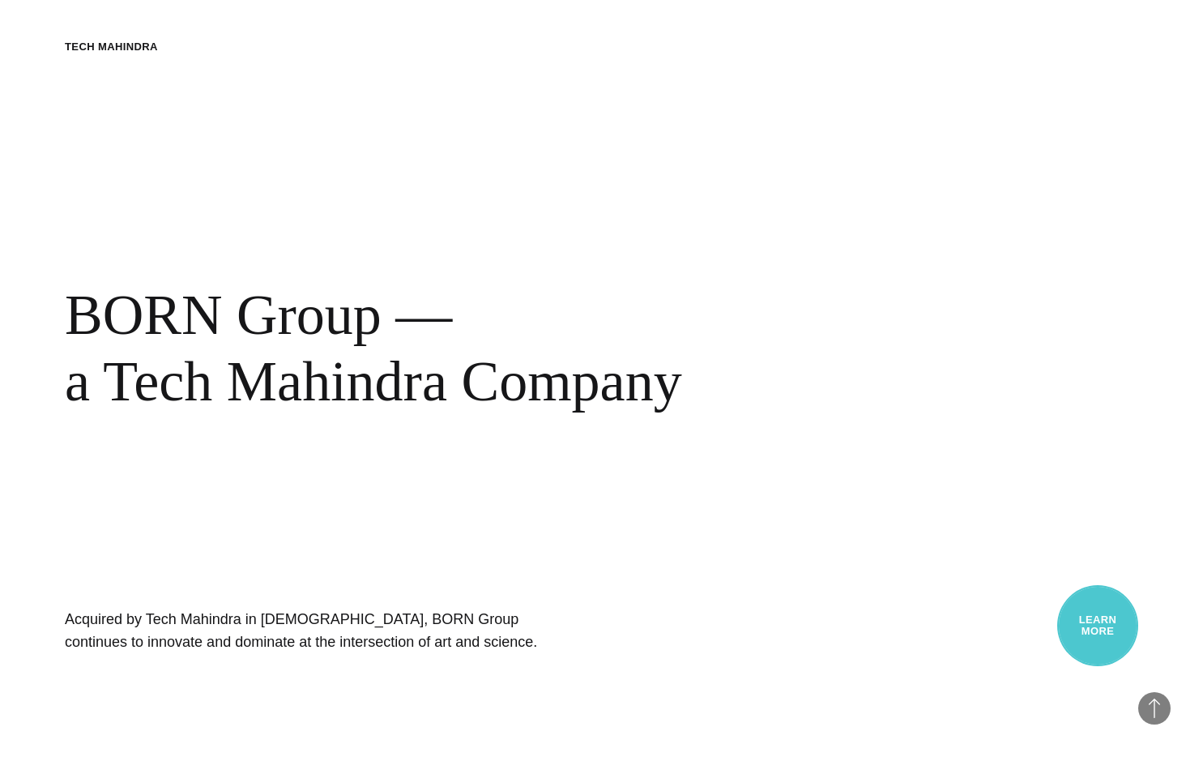
click at [1101, 649] on link "Learn More" at bounding box center [1097, 625] width 81 height 81
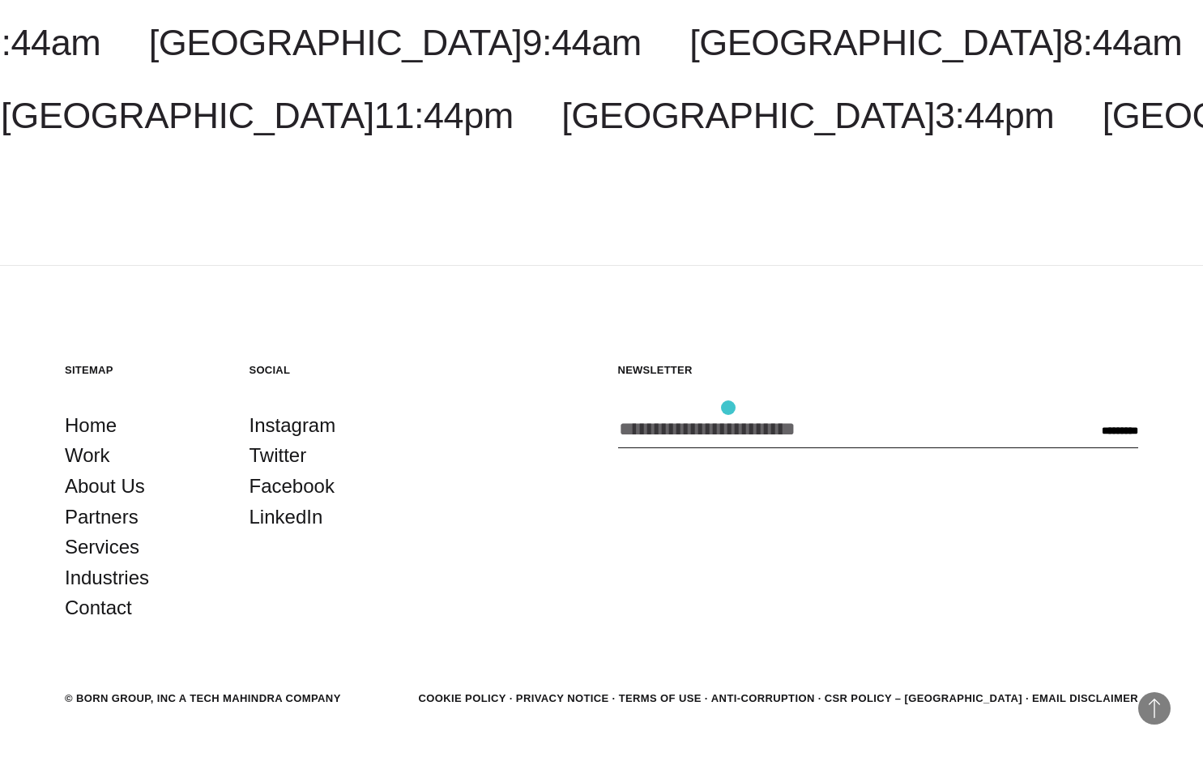
scroll to position [2974, 0]
